Goal: Information Seeking & Learning: Understand process/instructions

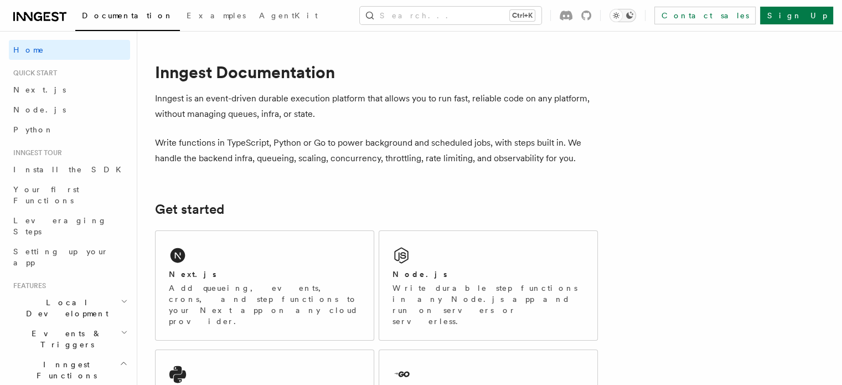
click at [634, 14] on icon "Toggle dark mode" at bounding box center [629, 15] width 9 height 9
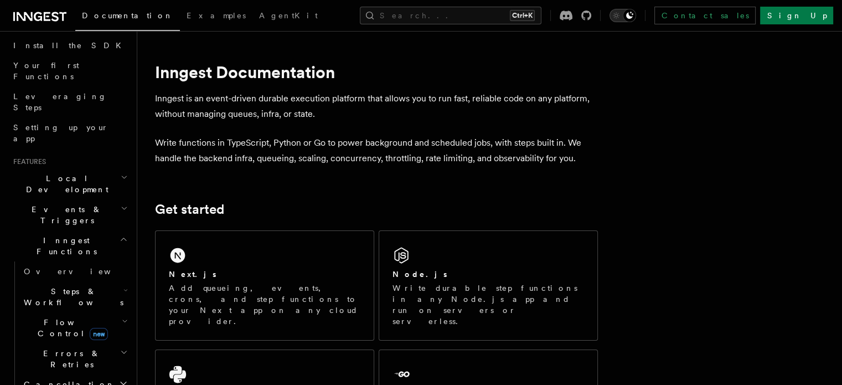
scroll to position [126, 0]
click at [73, 284] on span "Steps & Workflows" at bounding box center [71, 295] width 104 height 22
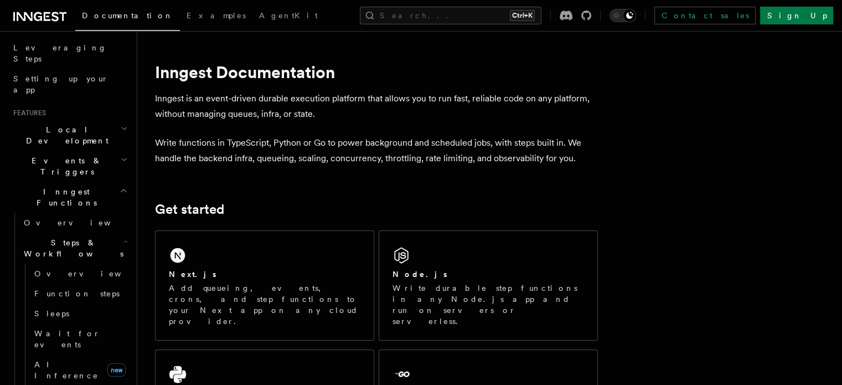
scroll to position [173, 0]
click at [63, 288] on span "Function steps" at bounding box center [76, 293] width 85 height 11
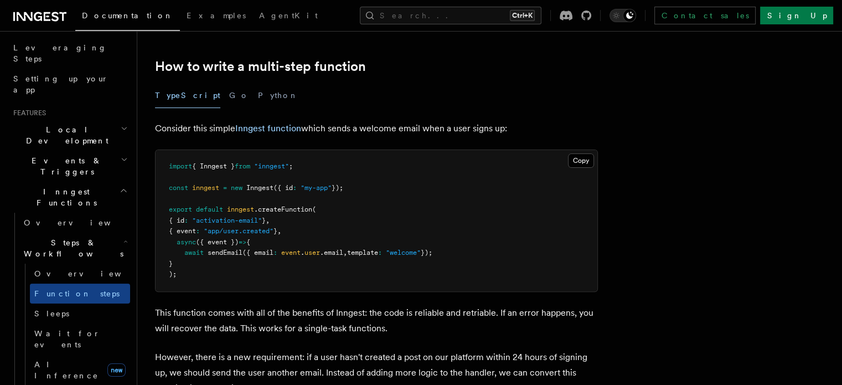
scroll to position [344, 0]
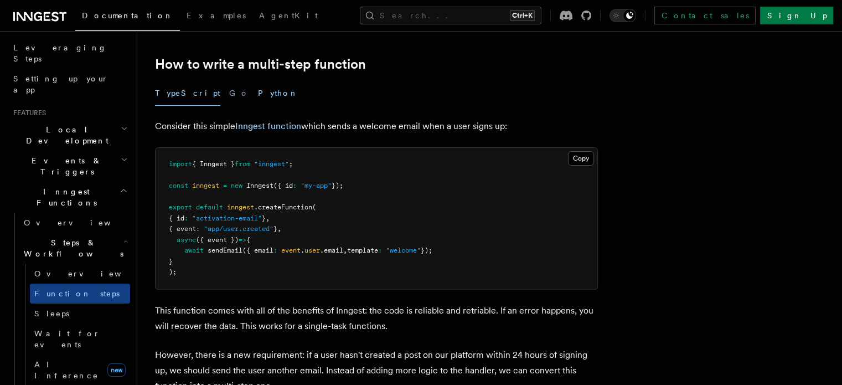
click at [258, 90] on button "Python" at bounding box center [278, 93] width 40 height 25
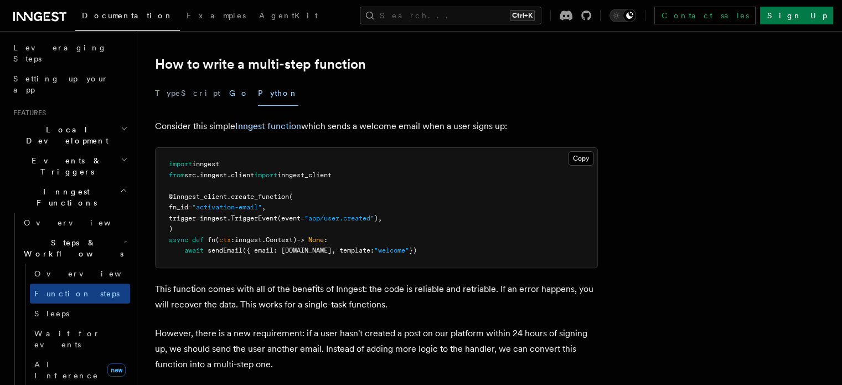
click at [229, 89] on button "Go" at bounding box center [239, 93] width 20 height 25
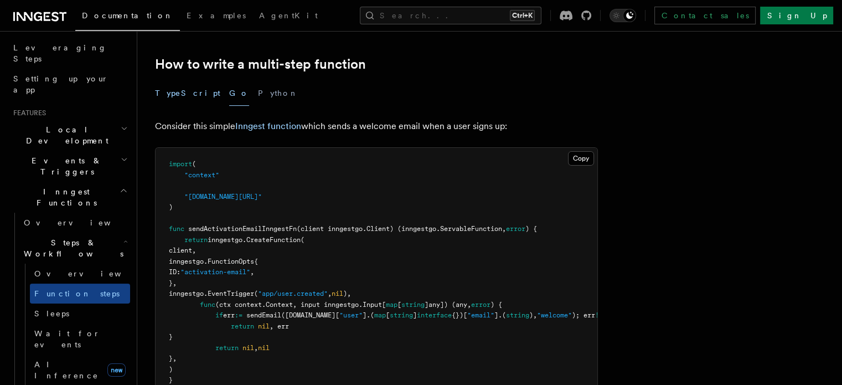
click at [186, 87] on button "TypeScript" at bounding box center [187, 93] width 65 height 25
